Goal: Task Accomplishment & Management: Use online tool/utility

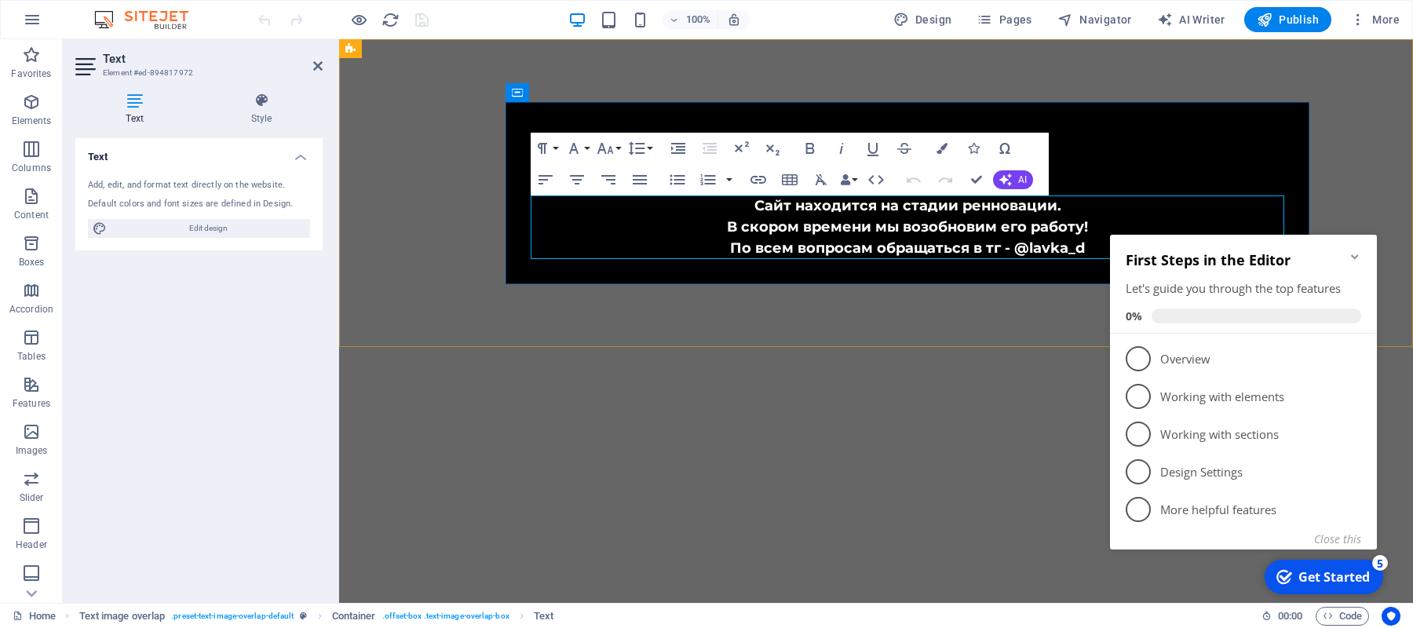
click at [1021, 250] on p "Сайт находится на стадии ренновации. В скором времени мы возобновим его работу!…" at bounding box center [908, 228] width 754 height 64
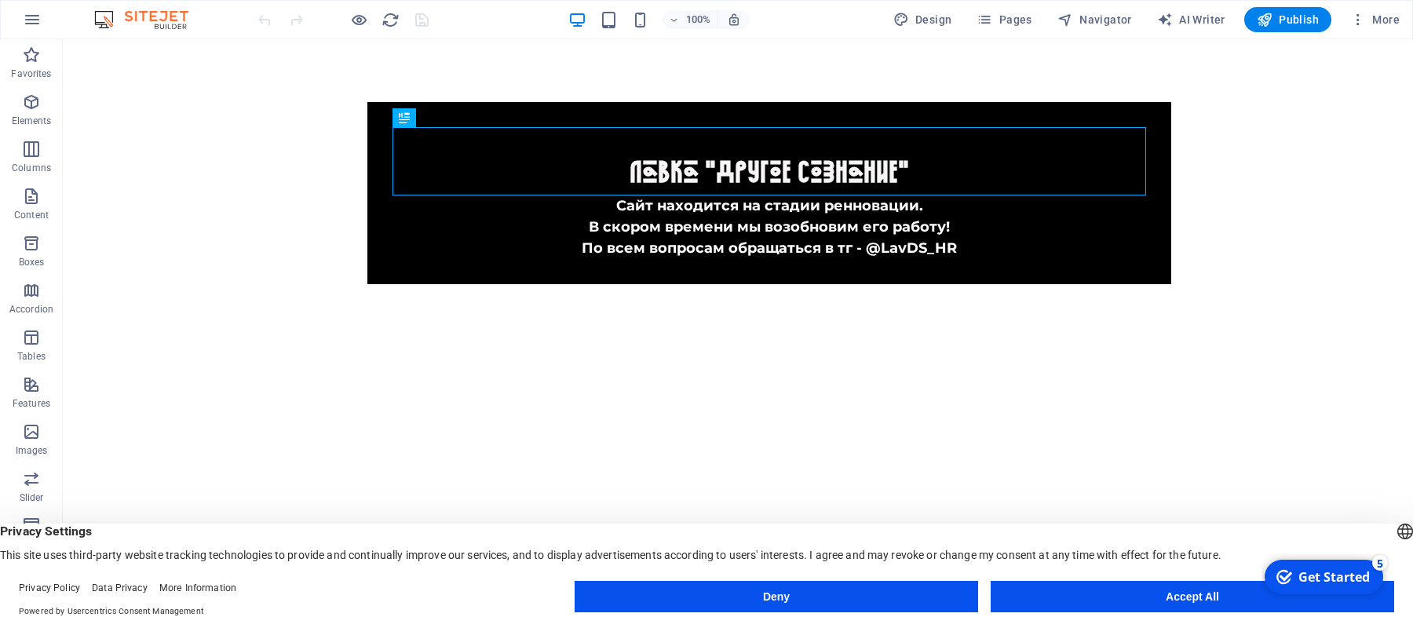
click at [966, 347] on html "Skip to main content ​ Лавка "Другое Сознание" Сайт находится на стадии реннова…" at bounding box center [738, 193] width 1351 height 308
click at [204, 50] on icon at bounding box center [200, 49] width 9 height 16
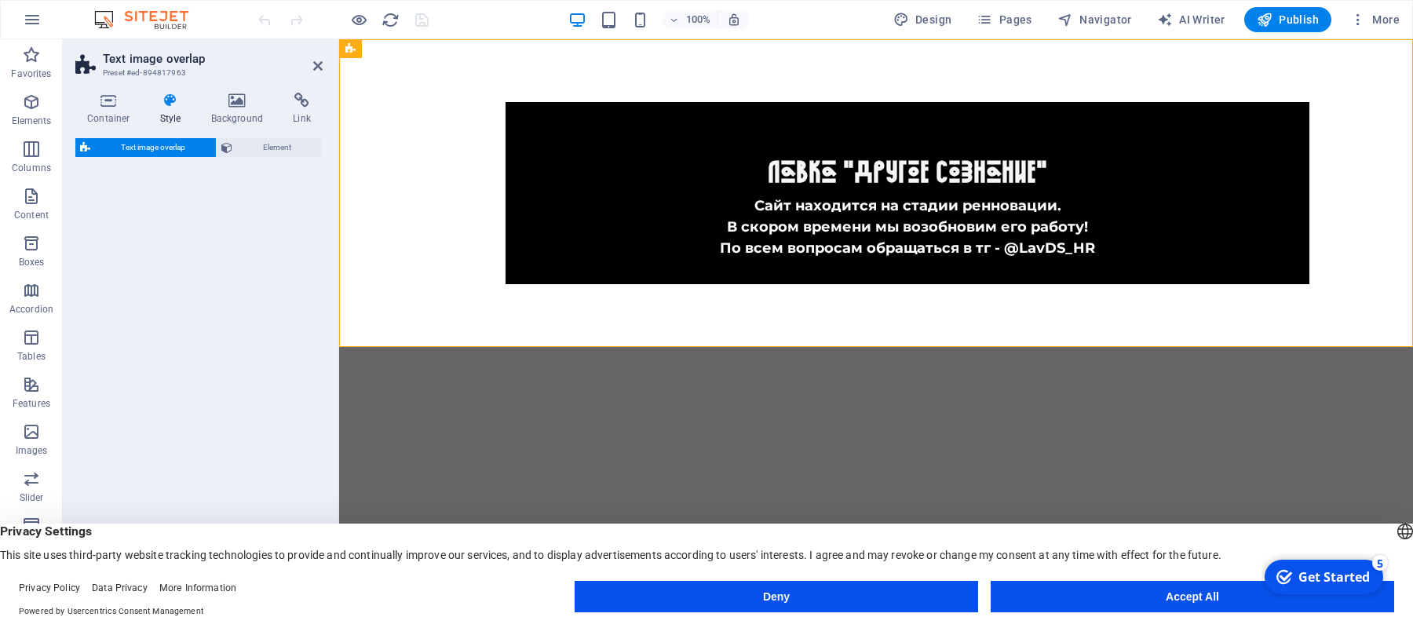
select select "rem"
select select "px"
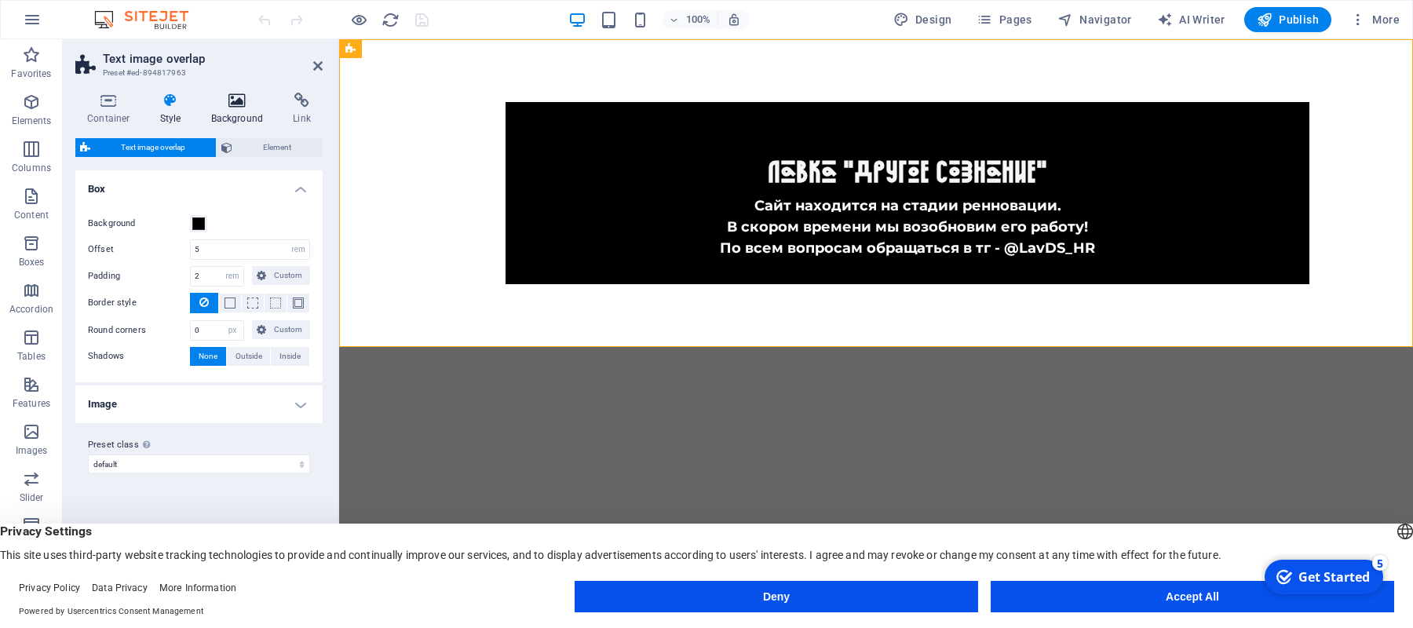
click at [254, 114] on h4 "Background" at bounding box center [240, 109] width 82 height 33
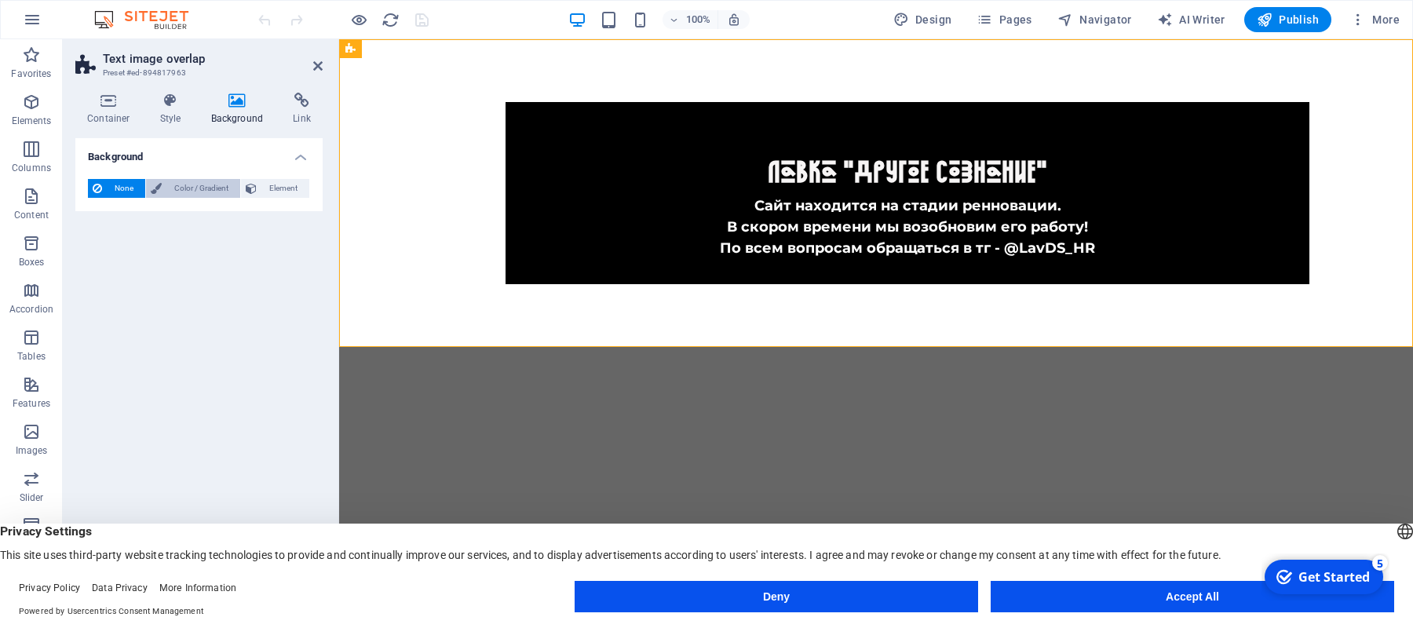
click at [218, 188] on span "Color / Gradient" at bounding box center [200, 188] width 69 height 19
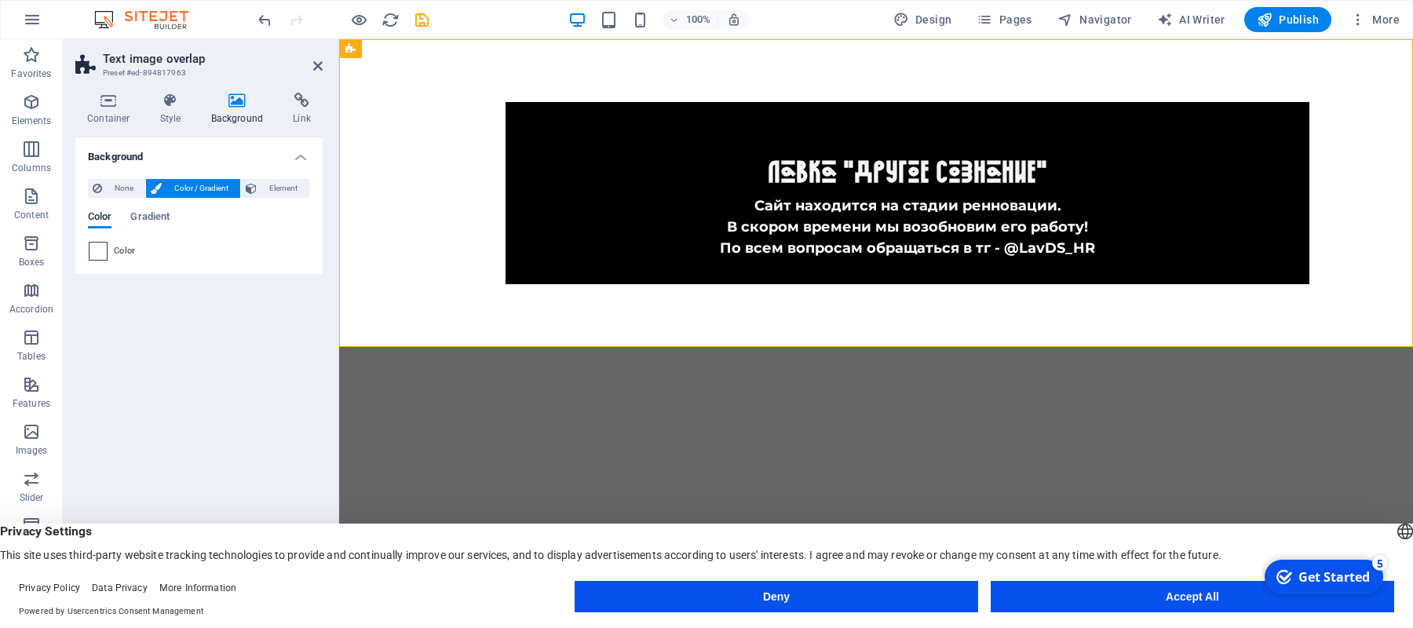
click at [97, 254] on span at bounding box center [98, 251] width 17 height 17
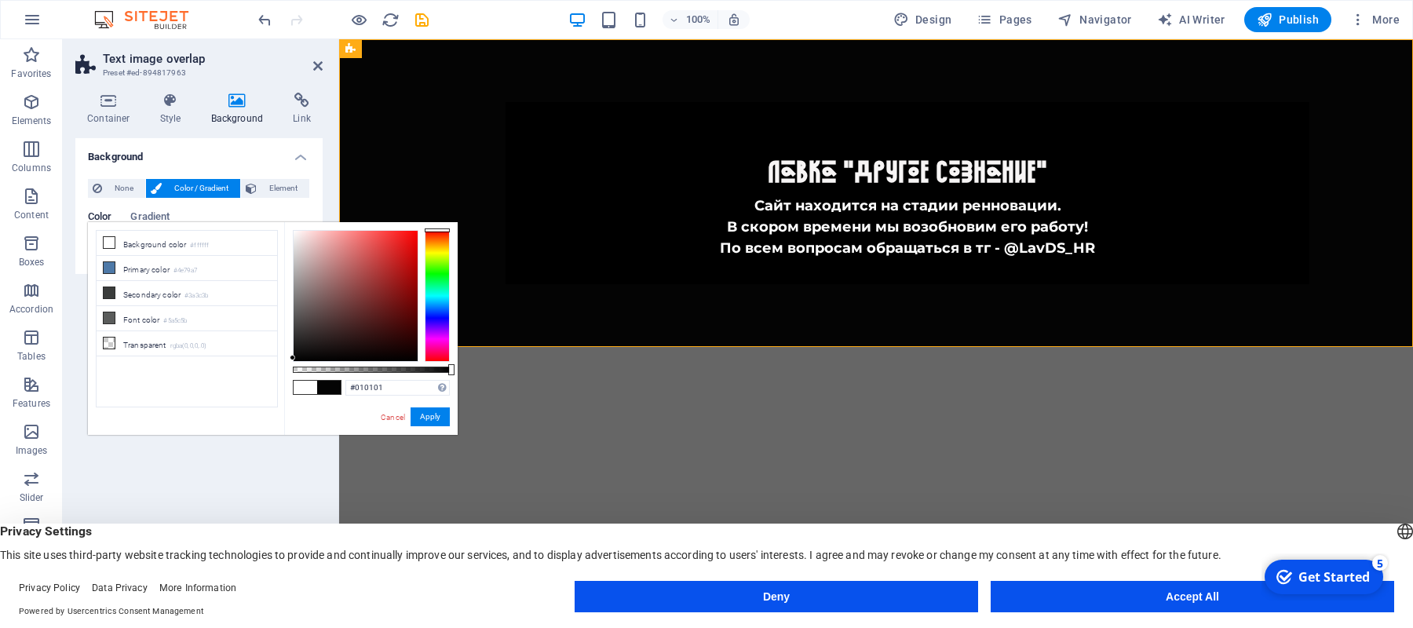
type input "#000000"
drag, startPoint x: 302, startPoint y: 309, endPoint x: 272, endPoint y: 403, distance: 99.1
click at [272, 403] on div "less Background color #ffffff Primary color #4e79a7 Secondary color #3a3c3b Fon…" at bounding box center [273, 328] width 370 height 213
click at [430, 421] on button "Apply" at bounding box center [430, 417] width 39 height 19
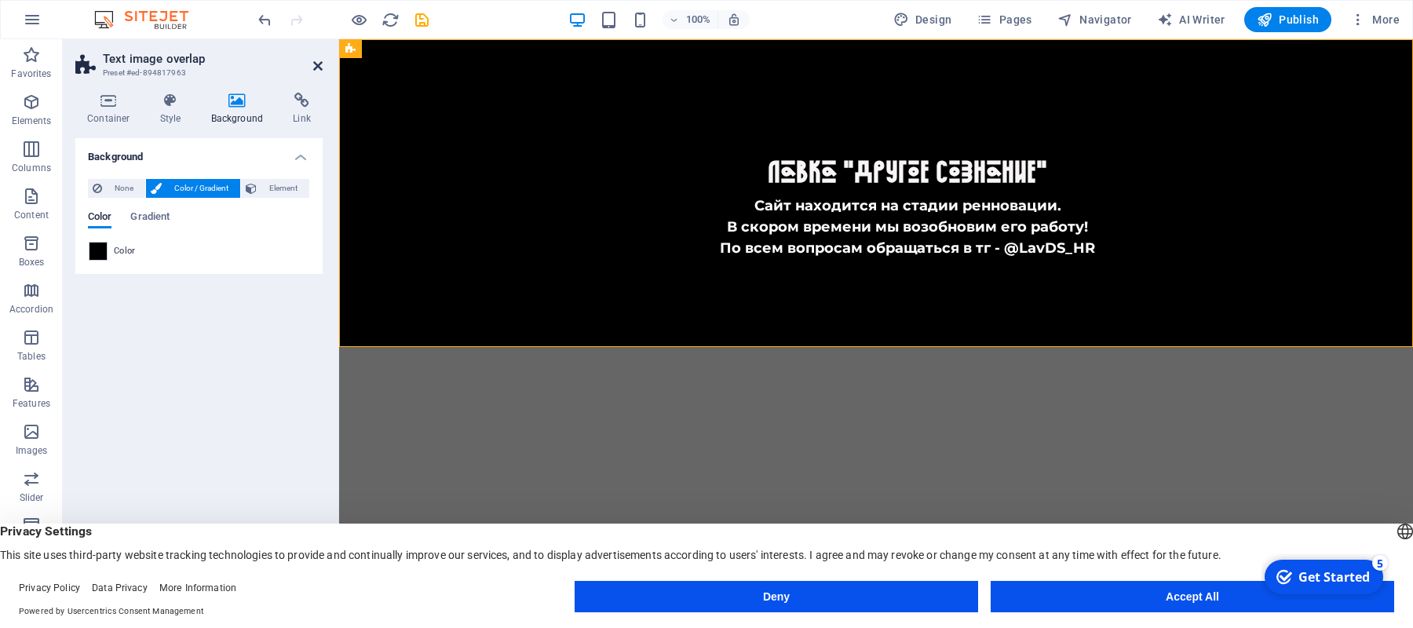
click at [322, 67] on icon at bounding box center [317, 66] width 9 height 13
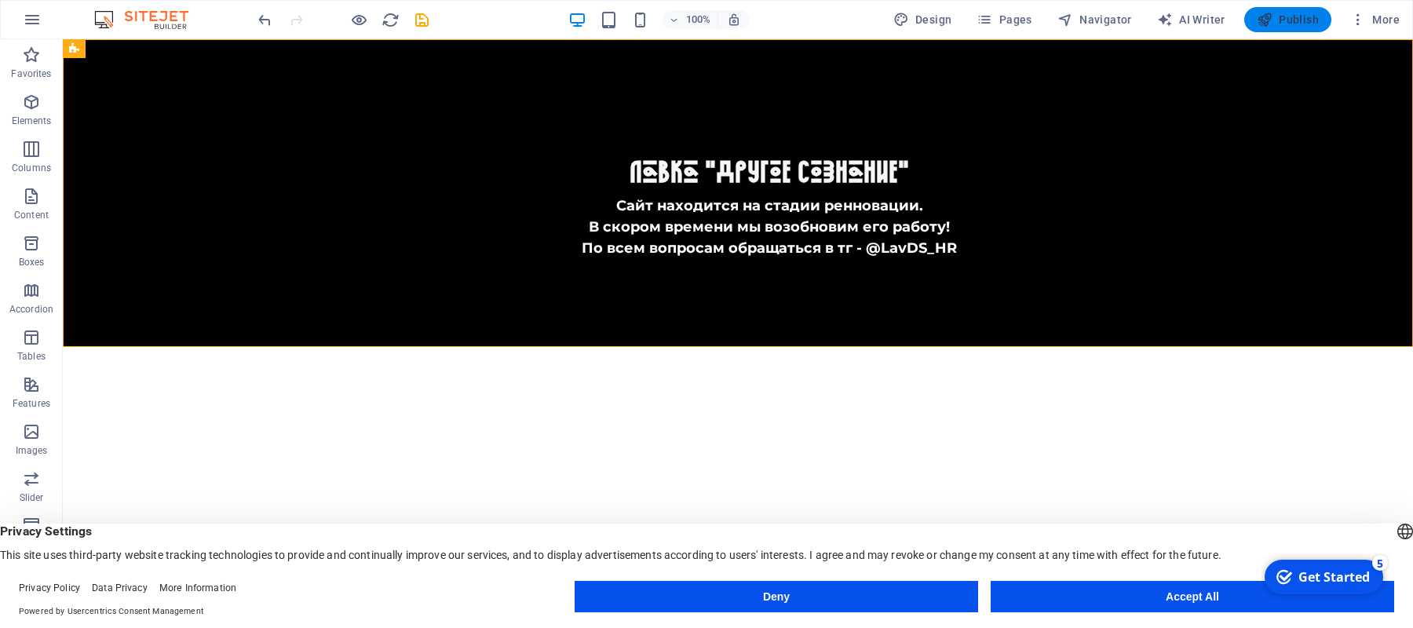
click at [1303, 20] on span "Publish" at bounding box center [1288, 20] width 62 height 16
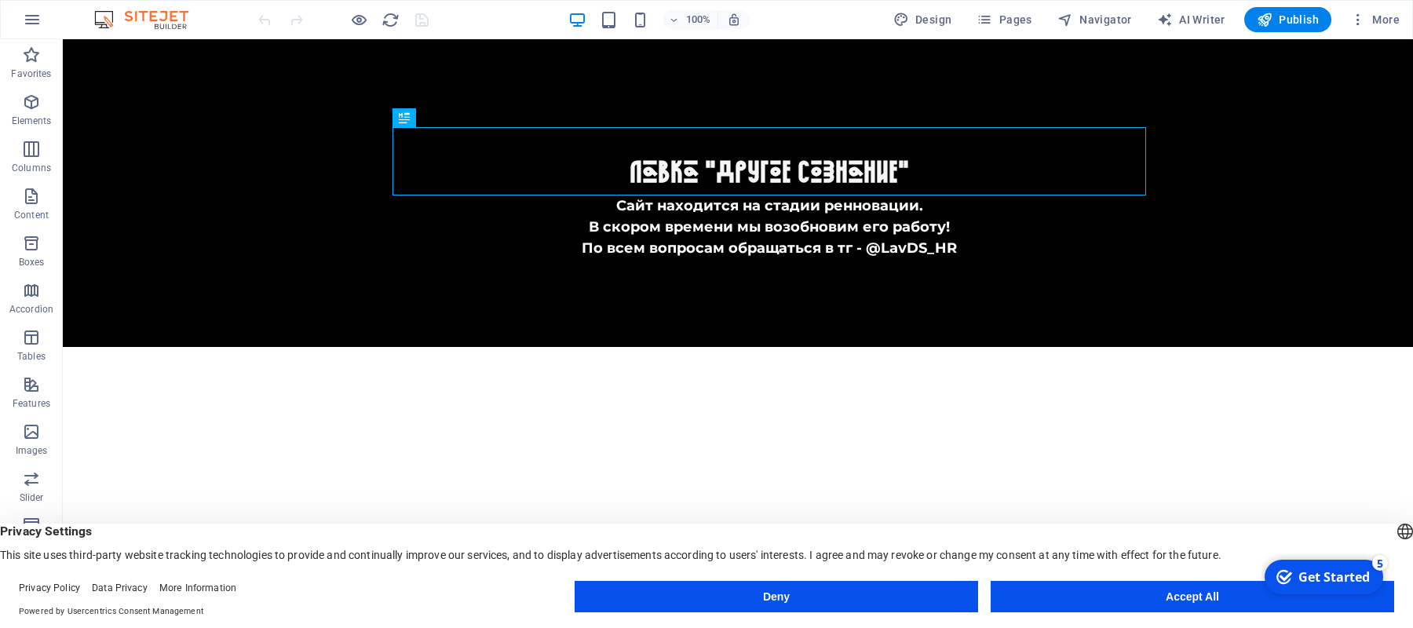
click at [1204, 597] on button "Accept All" at bounding box center [1193, 596] width 404 height 31
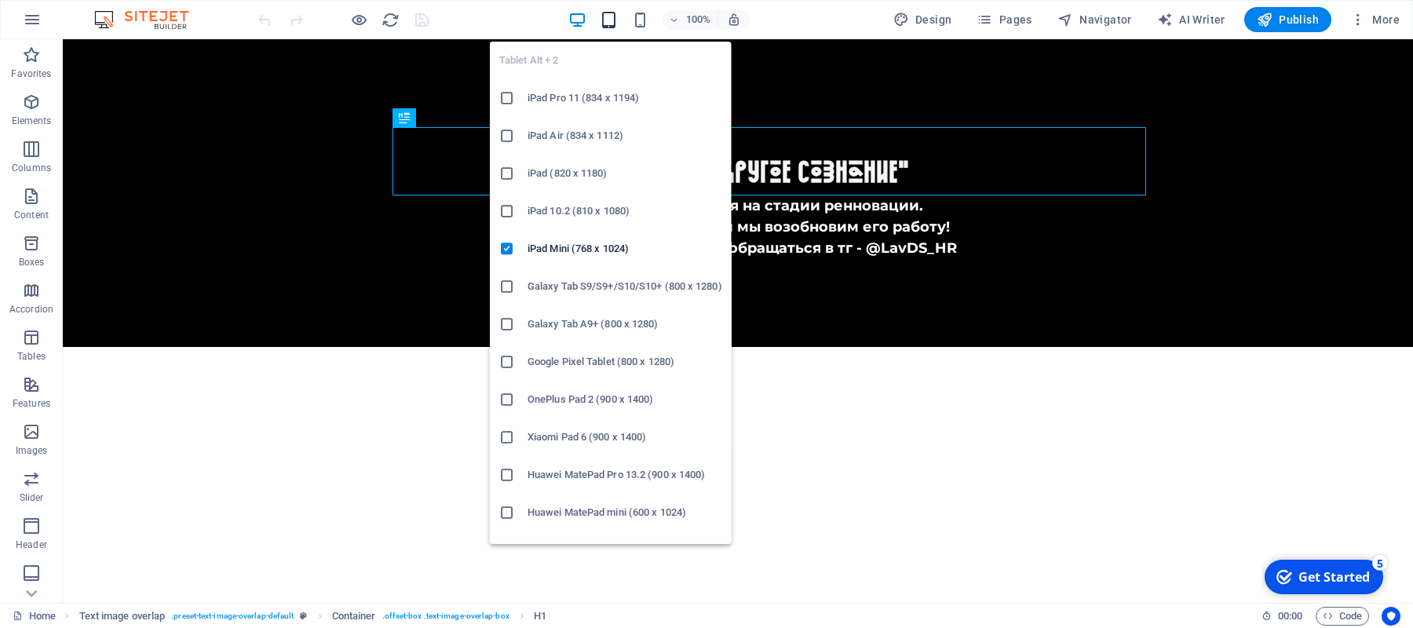
click at [618, 24] on icon "button" at bounding box center [609, 20] width 18 height 18
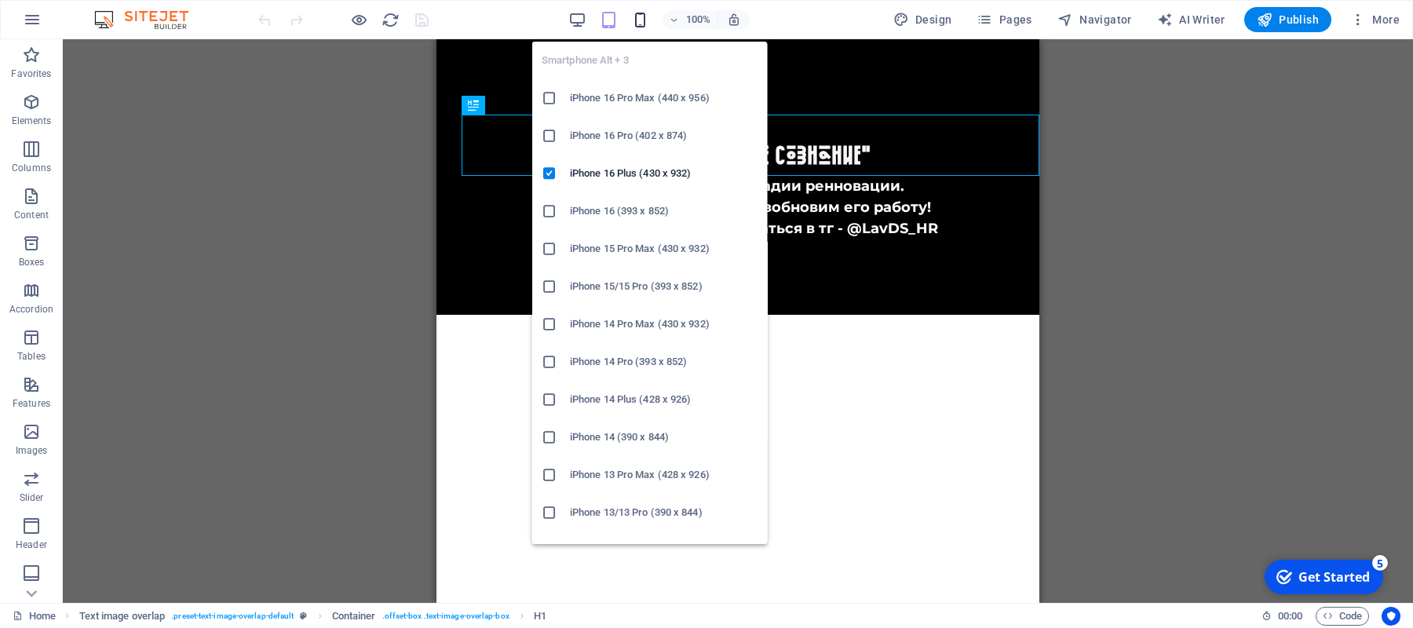
click at [638, 16] on icon "button" at bounding box center [640, 20] width 18 height 18
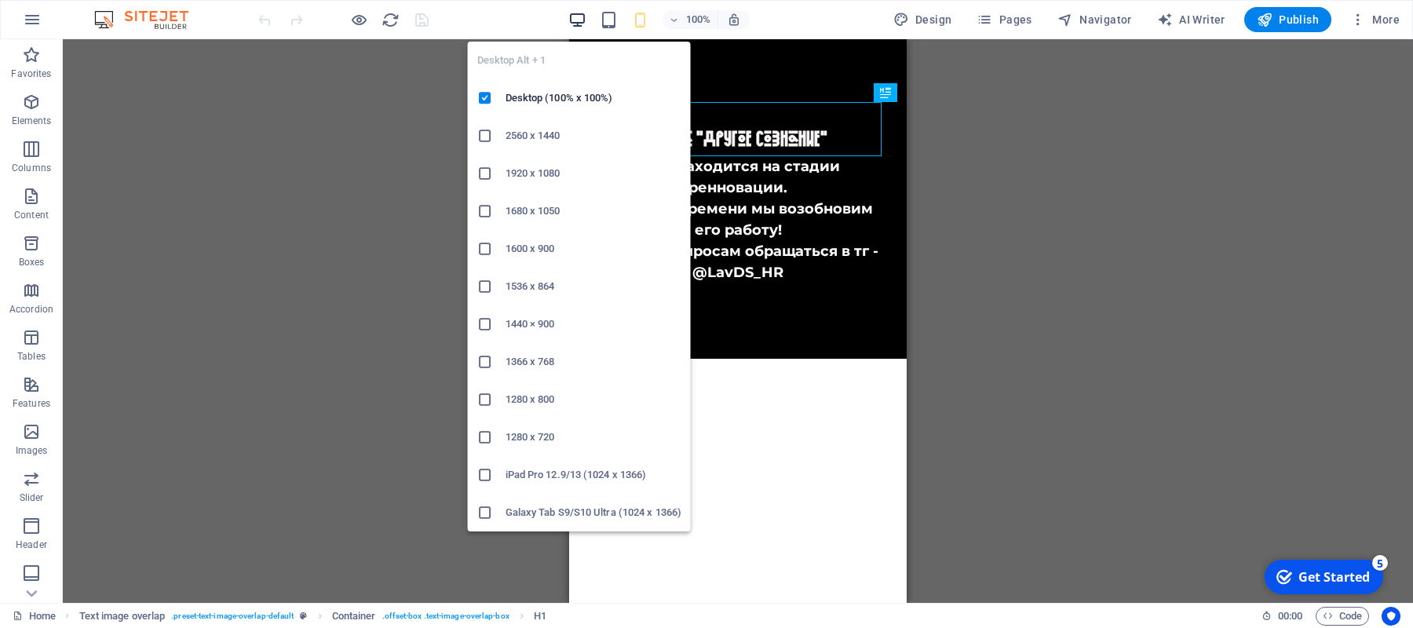
click at [574, 20] on icon "button" at bounding box center [578, 20] width 18 height 18
